Goal: Information Seeking & Learning: Check status

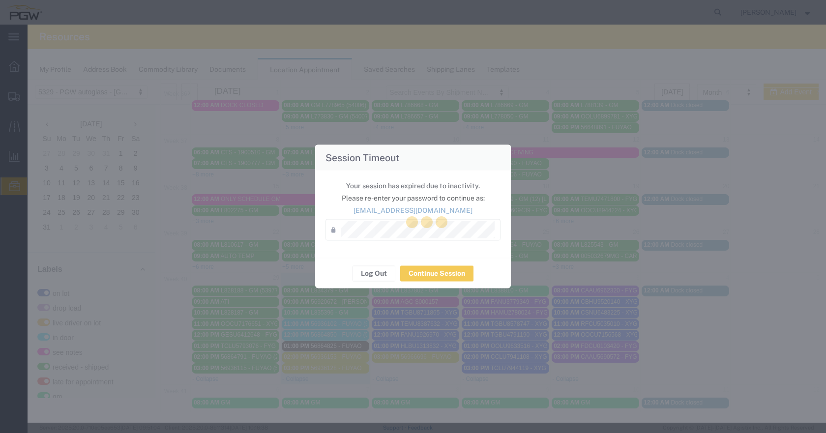
scroll to position [318, 0]
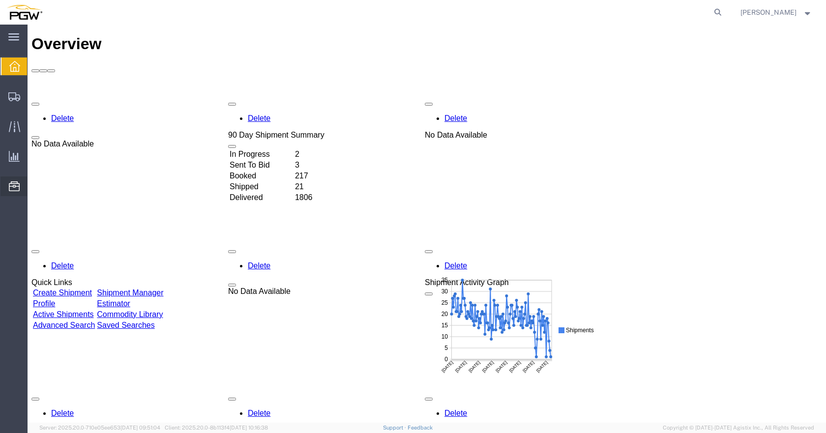
click at [0, 0] on span "Location Appointment" at bounding box center [0, 0] width 0 height 0
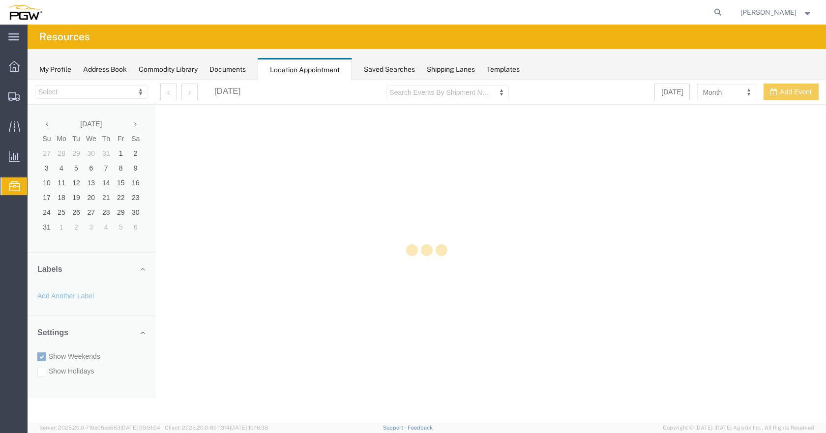
select select "28253"
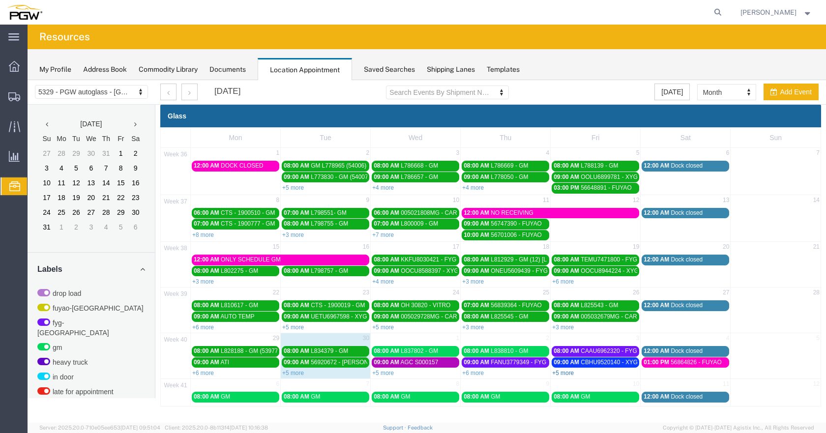
click at [563, 372] on link "+5 more" at bounding box center [563, 373] width 22 height 7
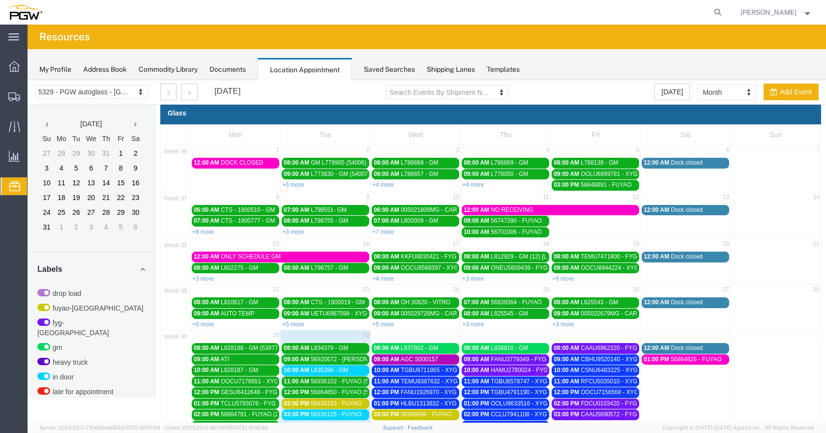
scroll to position [60, 0]
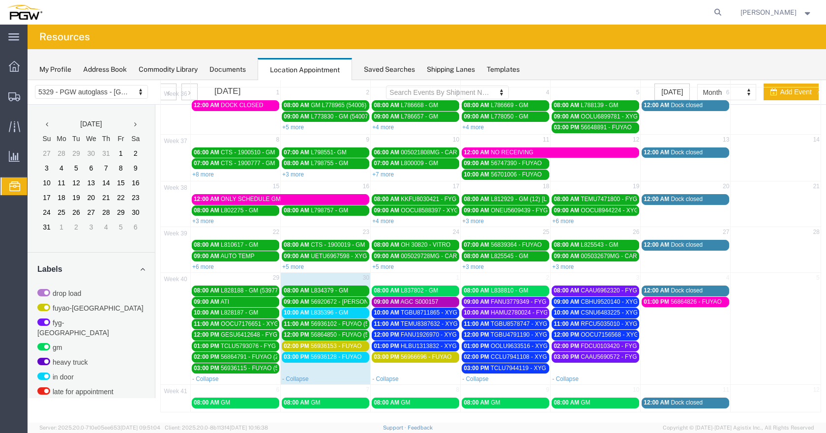
click at [350, 309] on link "10:00 AM L835396 - GM" at bounding box center [325, 313] width 87 height 10
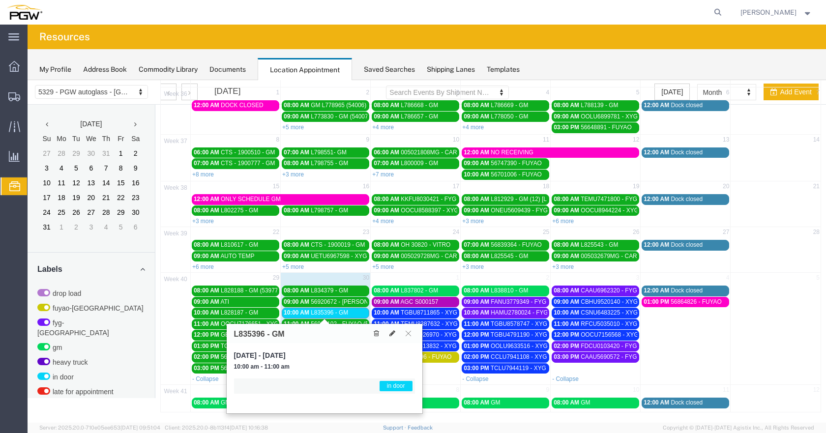
click at [349, 310] on div "10:00 AM L835396 - GM" at bounding box center [326, 312] width 84 height 7
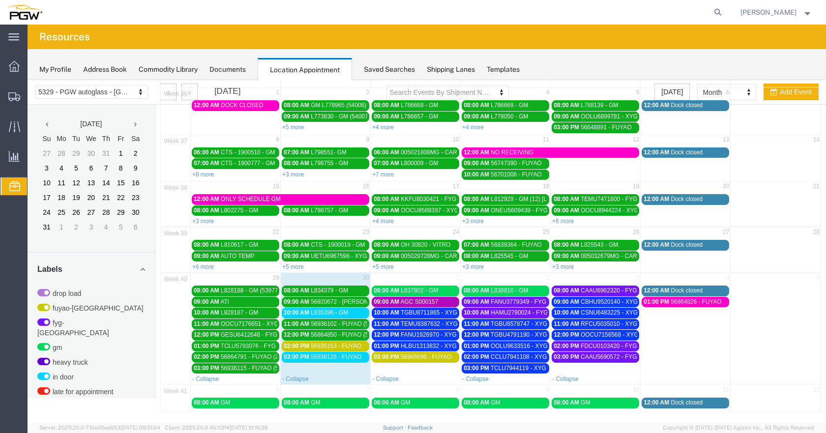
click at [346, 333] on span "56864850 - FUYAO (5377)" at bounding box center [345, 334] width 69 height 7
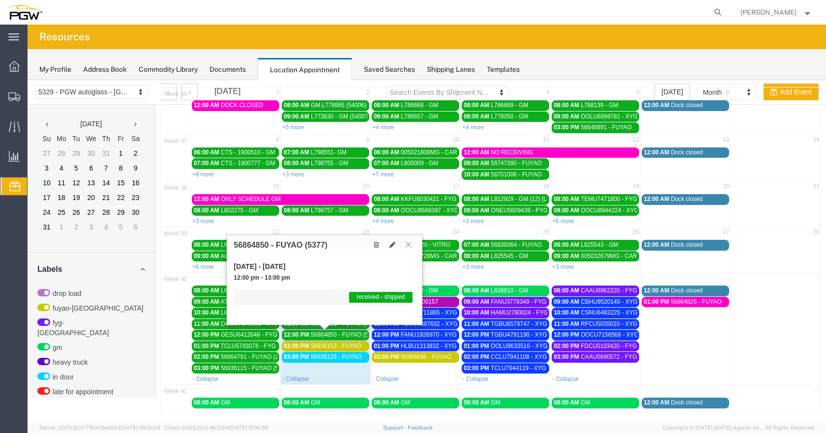
click at [409, 244] on icon at bounding box center [407, 244] width 5 height 6
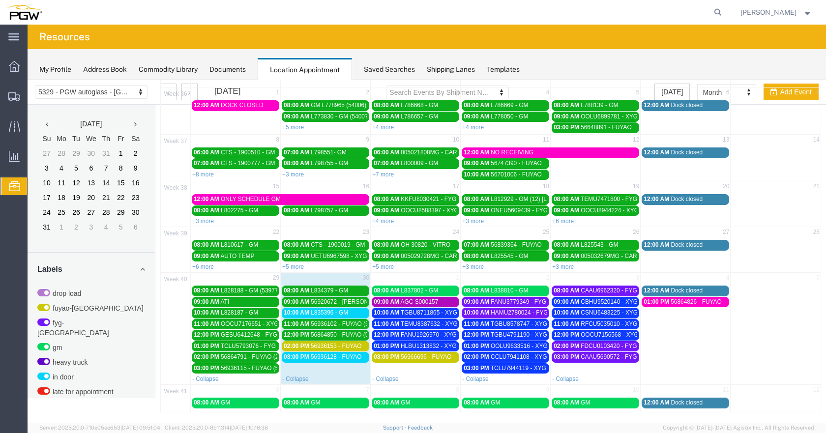
click at [347, 347] on span "56936153 - FUYAO" at bounding box center [336, 345] width 51 height 7
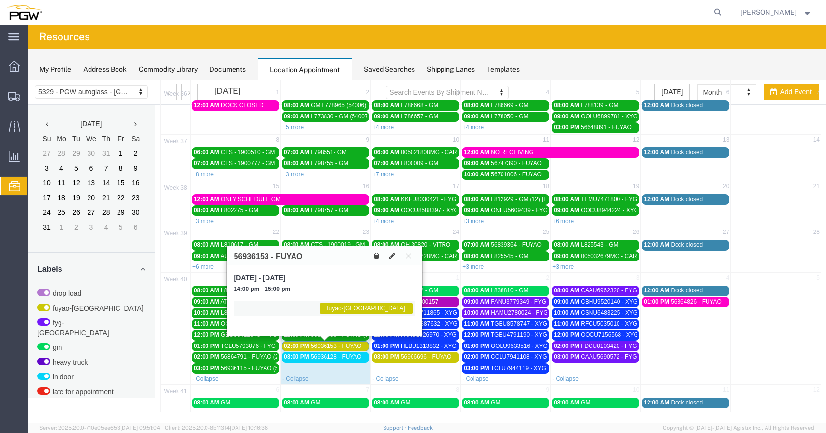
click at [355, 345] on span "56936153 - FUYAO" at bounding box center [336, 345] width 51 height 7
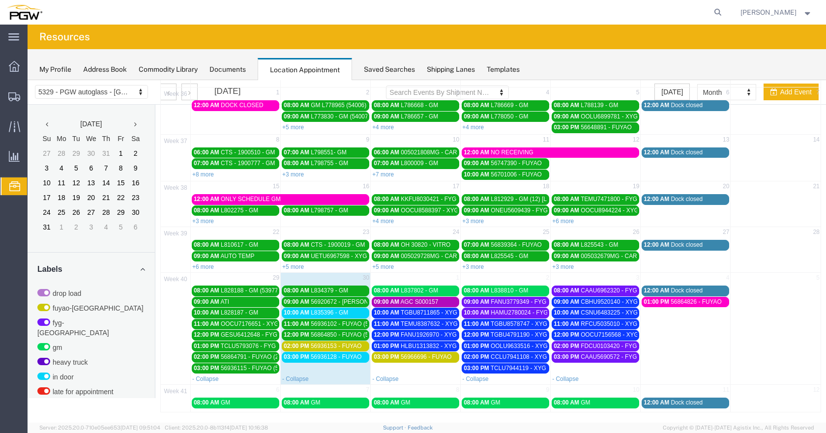
click at [349, 355] on span "56936128 - FUYAO" at bounding box center [336, 356] width 51 height 7
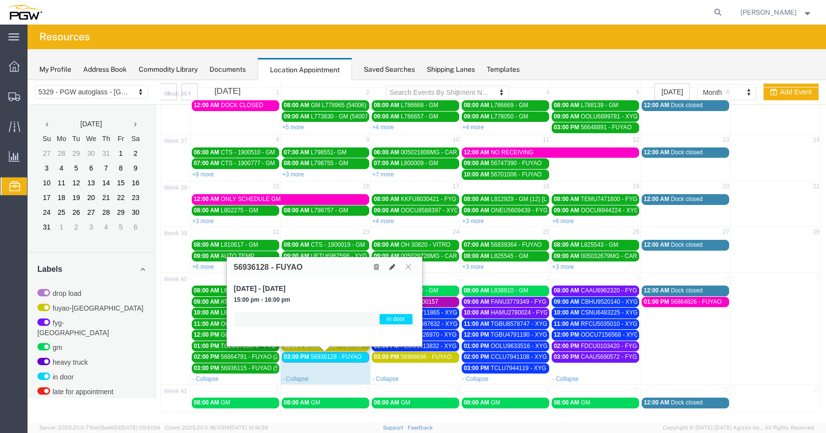
click at [349, 354] on span "56936128 - FUYAO" at bounding box center [336, 356] width 51 height 7
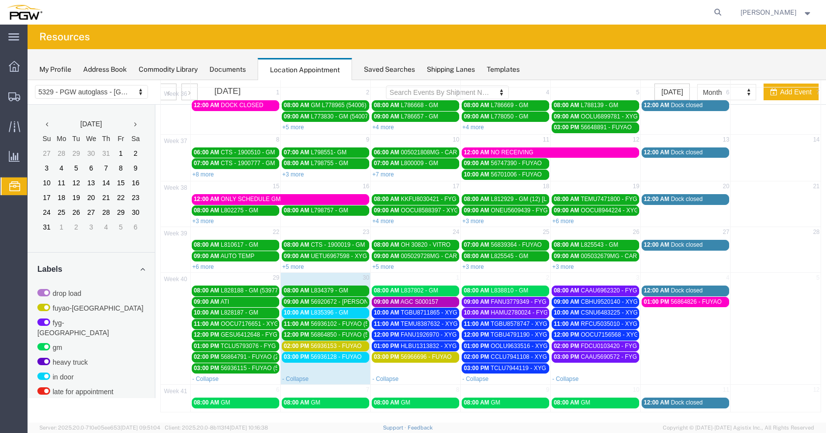
click at [341, 311] on span "L835396 - GM" at bounding box center [329, 312] width 37 height 7
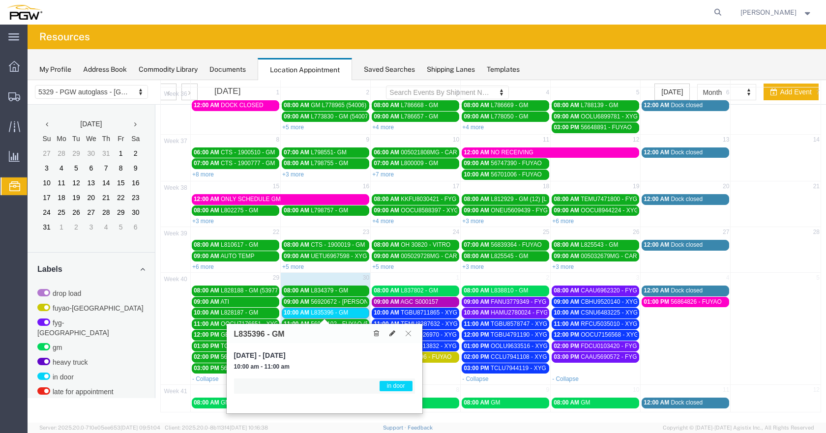
click at [410, 333] on icon at bounding box center [407, 333] width 5 height 6
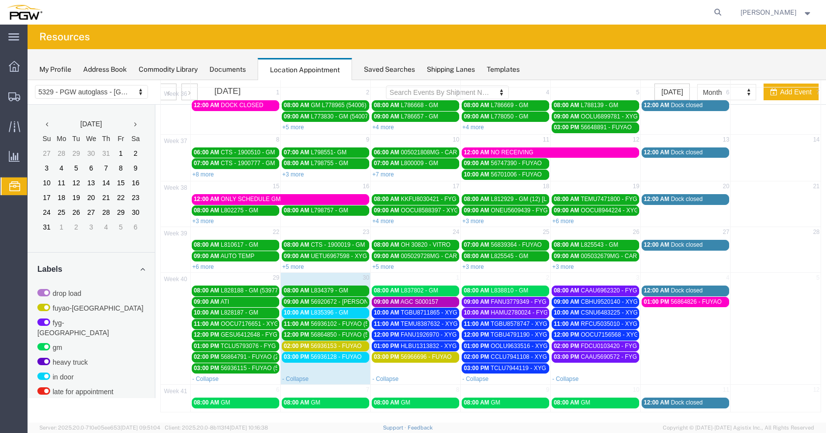
click at [354, 312] on div "10:00 AM L835396 - GM" at bounding box center [326, 312] width 84 height 7
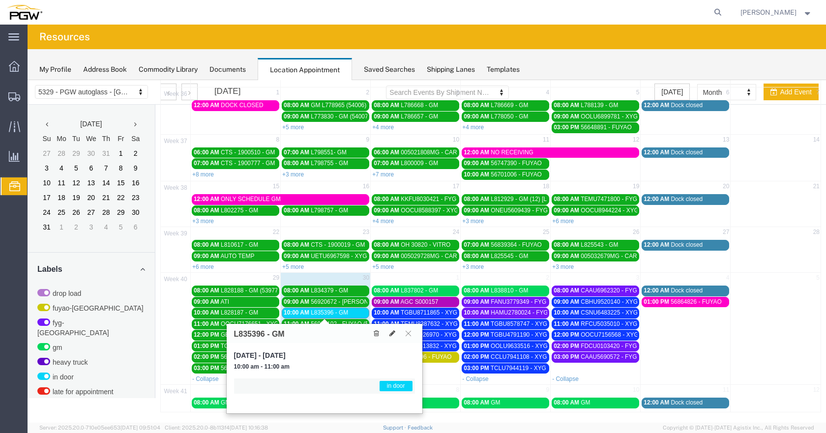
click at [354, 312] on div "10:00 AM L835396 - GM" at bounding box center [326, 312] width 84 height 7
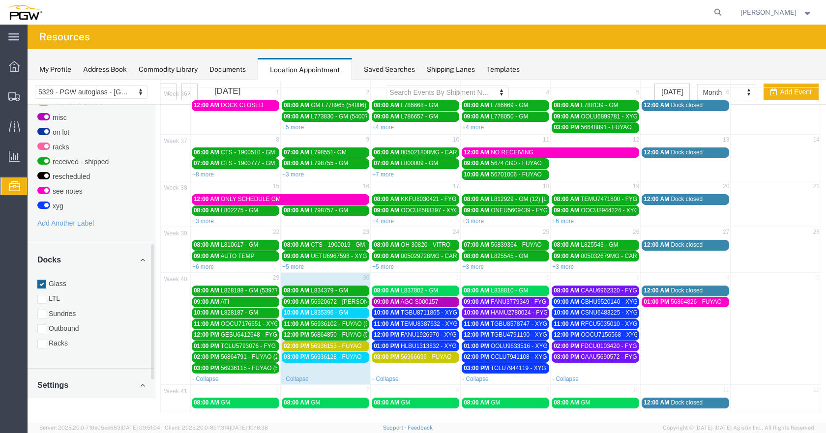
drag, startPoint x: 153, startPoint y: 233, endPoint x: 147, endPoint y: 372, distance: 139.2
click at [149, 373] on div "[DATE] Su Mo Tu We Th Fr Sa 27 28 29 30 31 1 2 3 4 5 6 7 8 9 10 11 12 13 14 15 …" at bounding box center [91, 251] width 127 height 293
click at [40, 339] on div at bounding box center [41, 343] width 9 height 9
click at [28, 80] on input "Racks" at bounding box center [28, 80] width 0 height 0
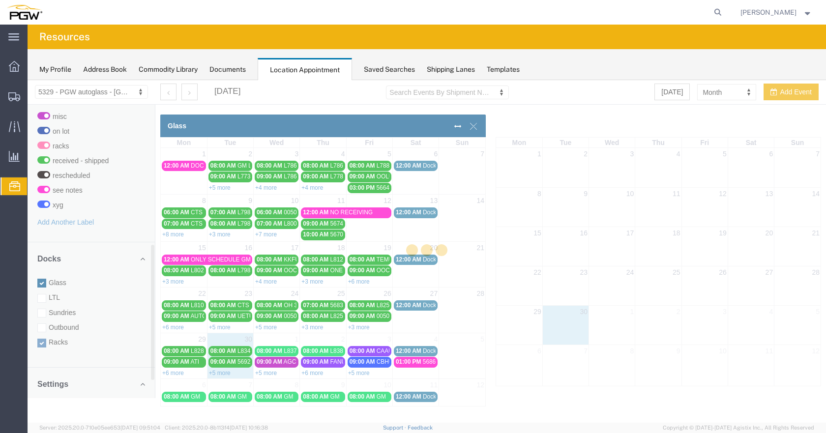
scroll to position [0, 0]
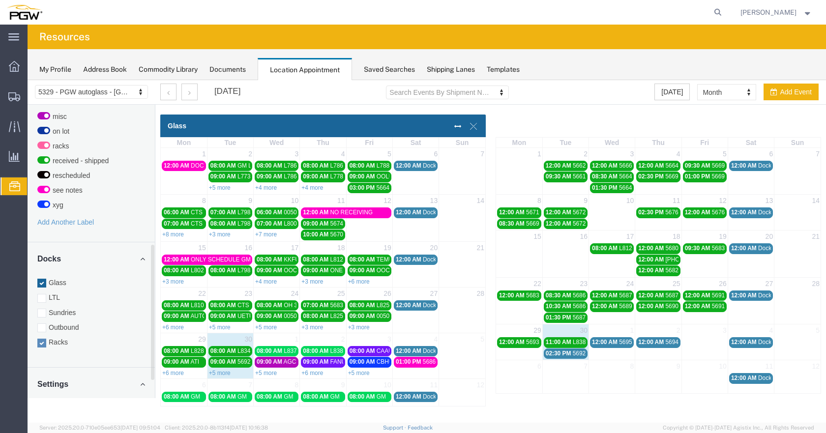
click at [41, 279] on div at bounding box center [41, 283] width 9 height 9
click at [28, 80] on input "Glass" at bounding box center [28, 80] width 0 height 0
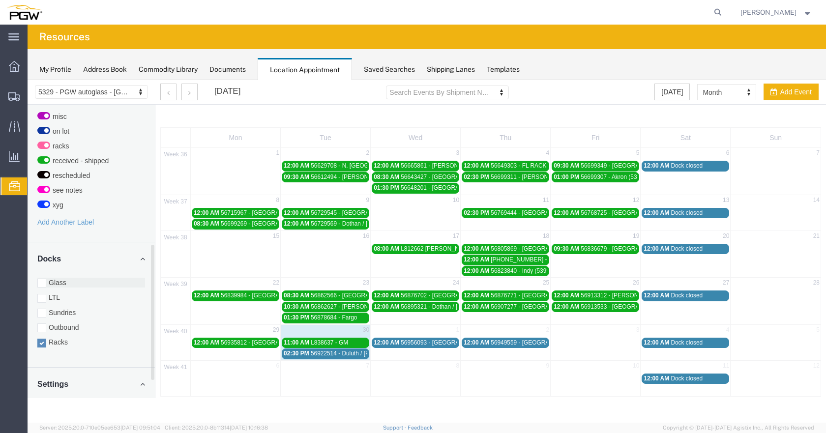
click at [38, 279] on div at bounding box center [41, 283] width 9 height 9
click at [28, 80] on input "Glass" at bounding box center [28, 80] width 0 height 0
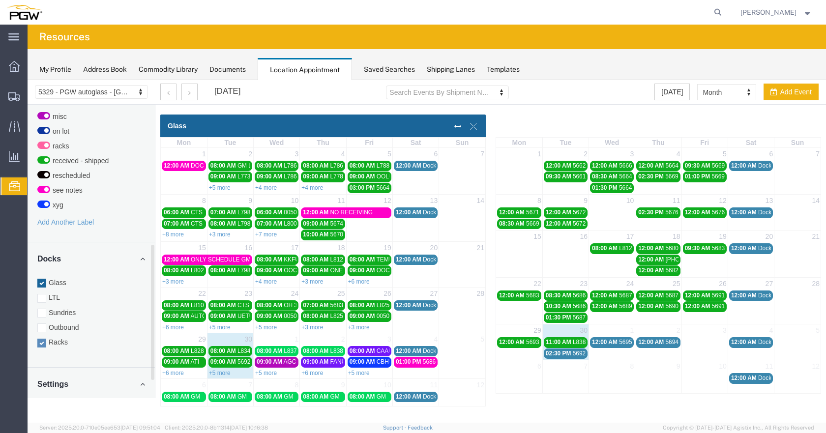
click at [44, 334] on div at bounding box center [427, 251] width 798 height 342
click at [38, 339] on div at bounding box center [41, 343] width 9 height 9
click at [28, 80] on input "Racks" at bounding box center [28, 80] width 0 height 0
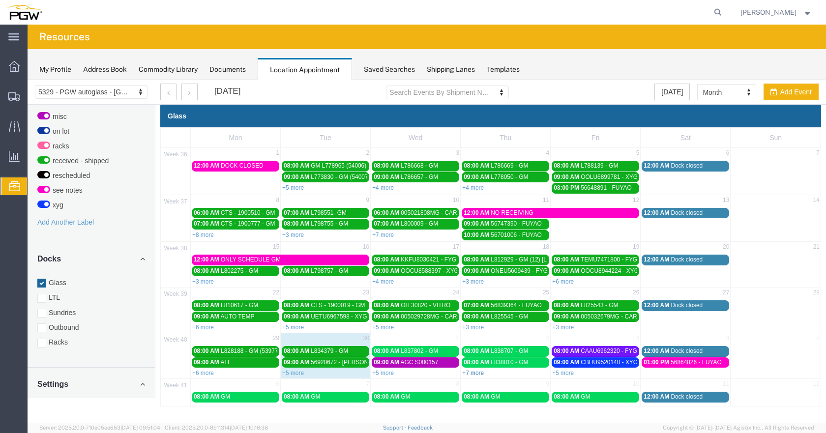
click at [476, 373] on link "+7 more" at bounding box center [473, 373] width 22 height 7
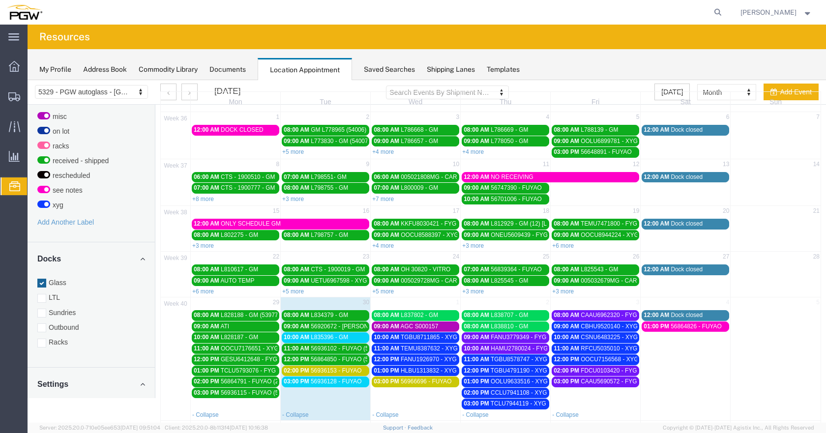
scroll to position [72, 0]
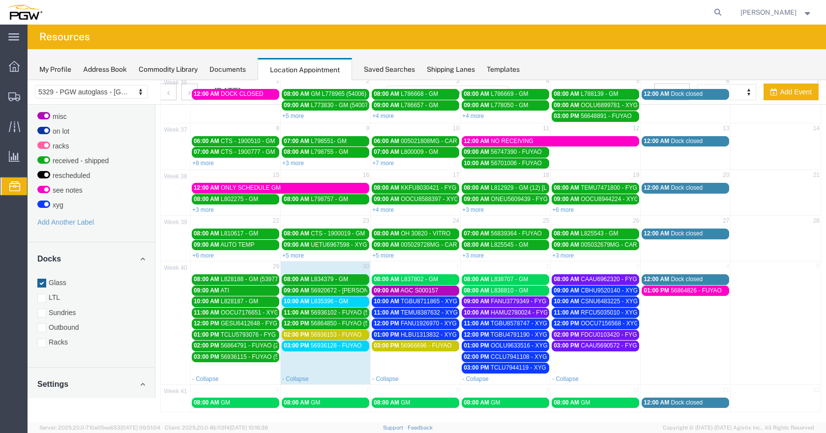
click at [355, 334] on span "56936153 - FUYAO" at bounding box center [336, 334] width 51 height 7
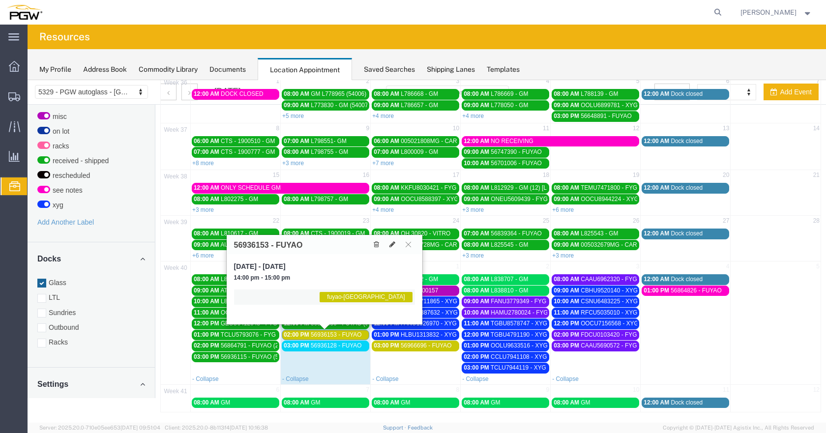
click at [355, 334] on span "56936153 - FUYAO" at bounding box center [336, 334] width 51 height 7
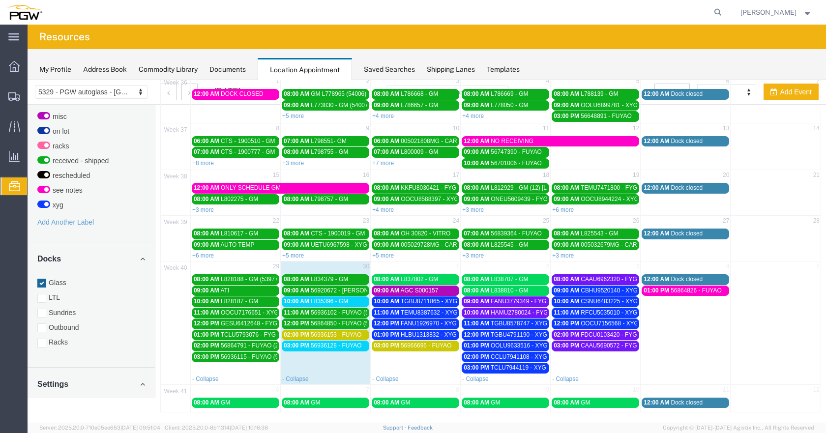
scroll to position [0, 0]
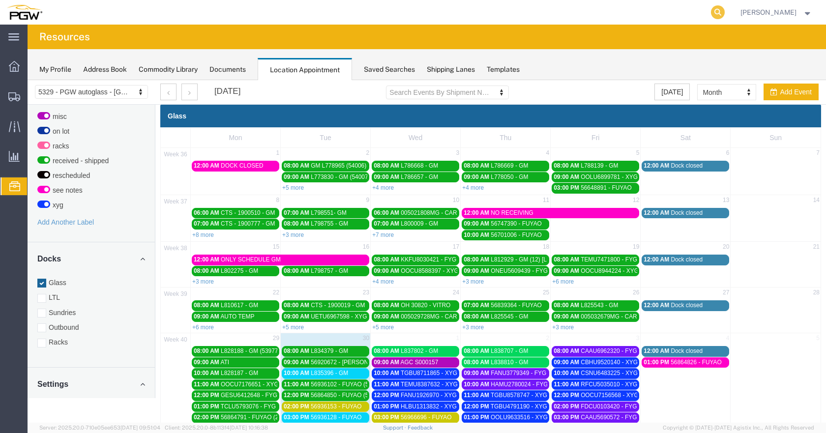
click at [721, 13] on icon at bounding box center [718, 12] width 14 height 14
click at [488, 7] on input "search" at bounding box center [561, 12] width 299 height 24
click at [488, 11] on input "search" at bounding box center [561, 12] width 299 height 24
type input "56864826"
click at [720, 12] on icon at bounding box center [718, 12] width 14 height 14
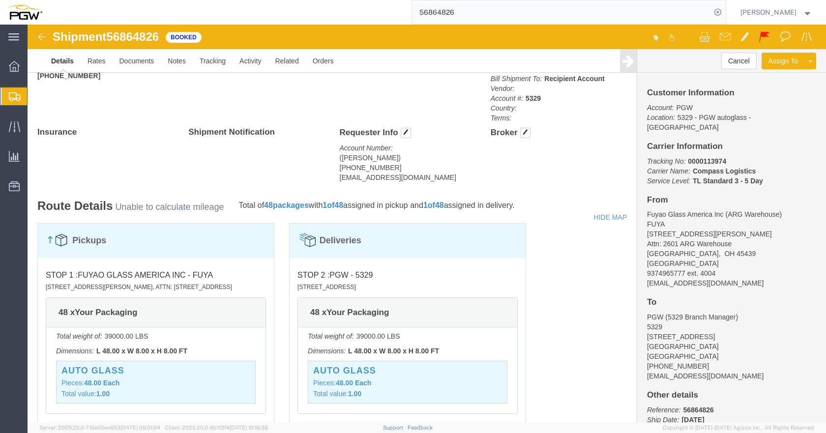
scroll to position [438, 0]
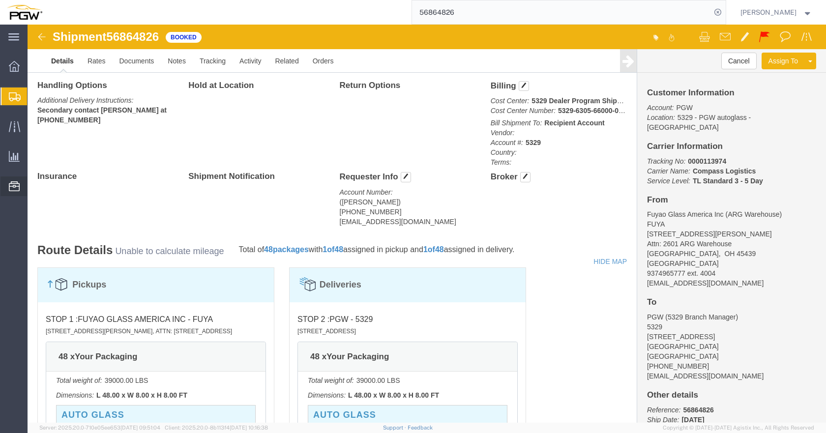
click at [0, 0] on span "Location Appointment" at bounding box center [0, 0] width 0 height 0
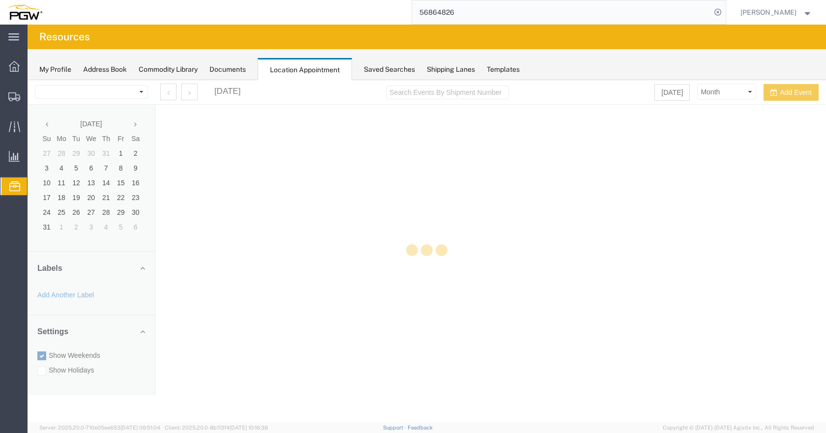
select select "28253"
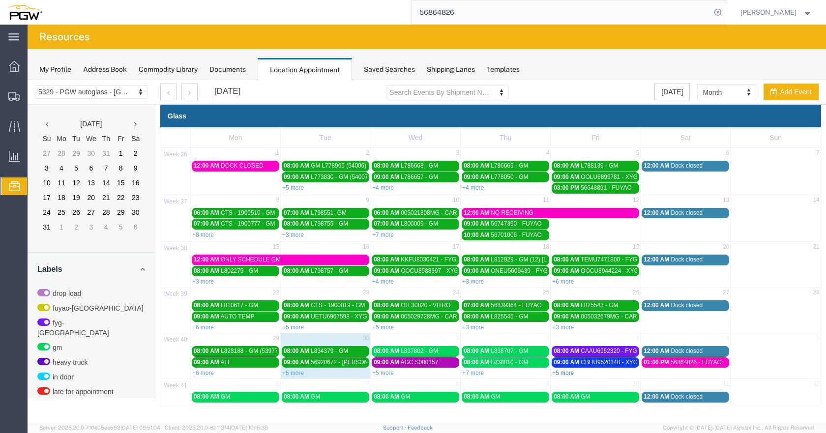
click at [559, 372] on link "+5 more" at bounding box center [563, 373] width 22 height 7
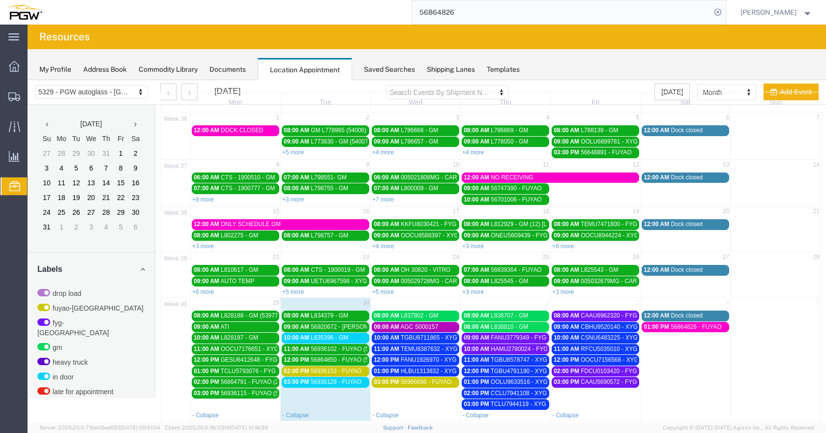
scroll to position [72, 0]
